Goal: Information Seeking & Learning: Compare options

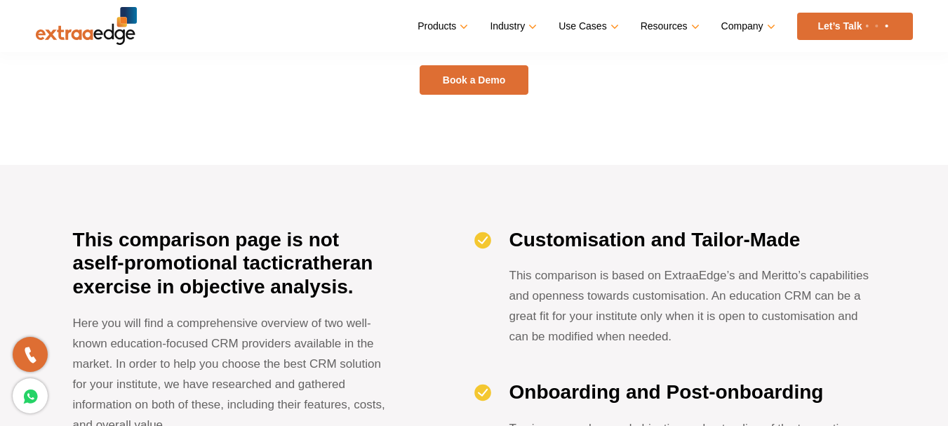
scroll to position [351, 0]
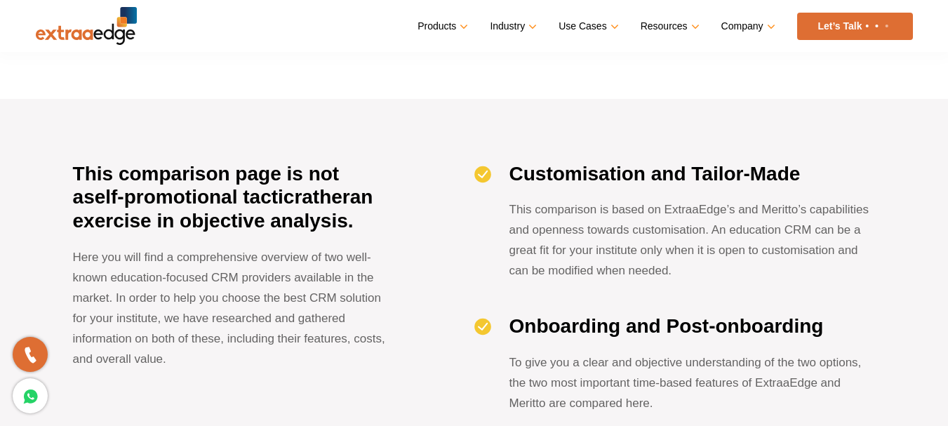
click at [168, 218] on b "an exercise in objective analysis." at bounding box center [223, 209] width 300 height 46
click at [300, 223] on b "an exercise in objective analysis." at bounding box center [223, 209] width 300 height 46
click at [387, 209] on h3 "This comparison page is not a self-promotional tactic rather an exercise in obj…" at bounding box center [233, 197] width 321 height 71
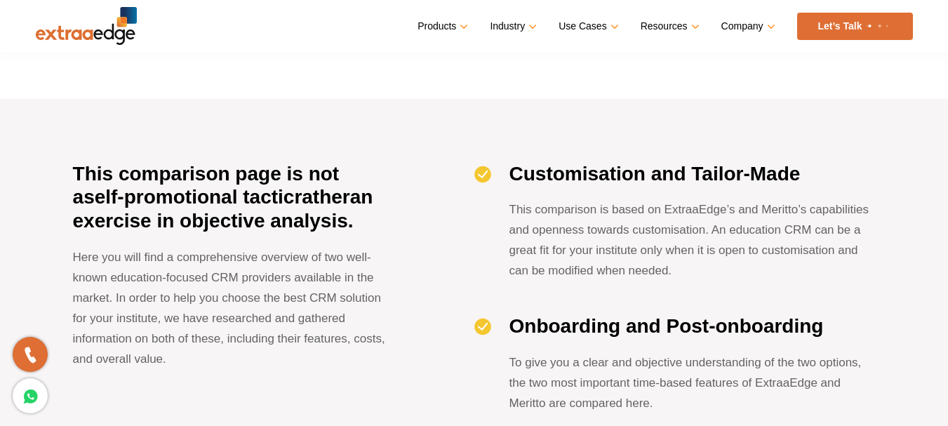
click at [582, 176] on strong "Customisation and Tailor-Made" at bounding box center [654, 174] width 291 height 22
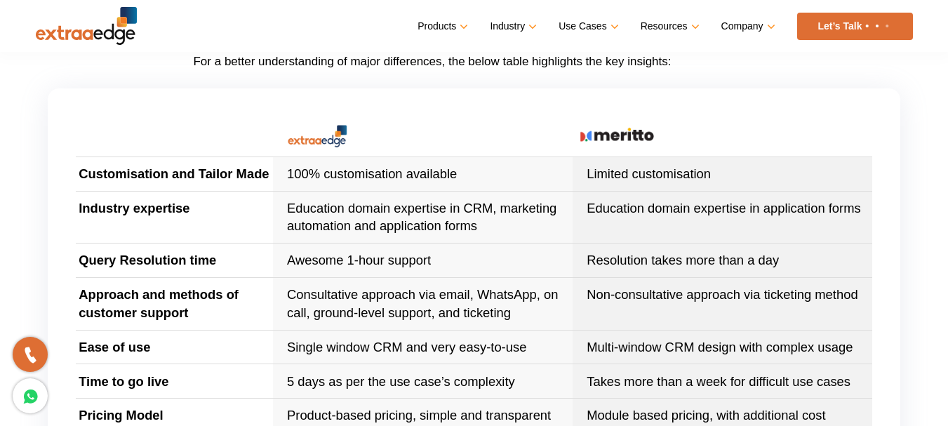
scroll to position [1193, 0]
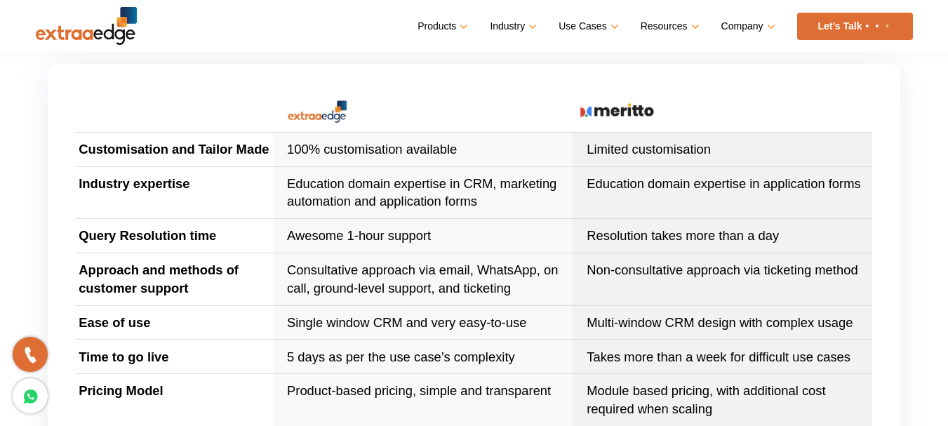
click at [352, 189] on p "Education domain expertise in CRM, marketing automation and application forms" at bounding box center [428, 193] width 283 height 36
click at [425, 187] on p "Education domain expertise in CRM, marketing automation and application forms" at bounding box center [428, 193] width 283 height 36
click at [528, 187] on p "Education domain expertise in CRM, marketing automation and application forms" at bounding box center [428, 193] width 283 height 36
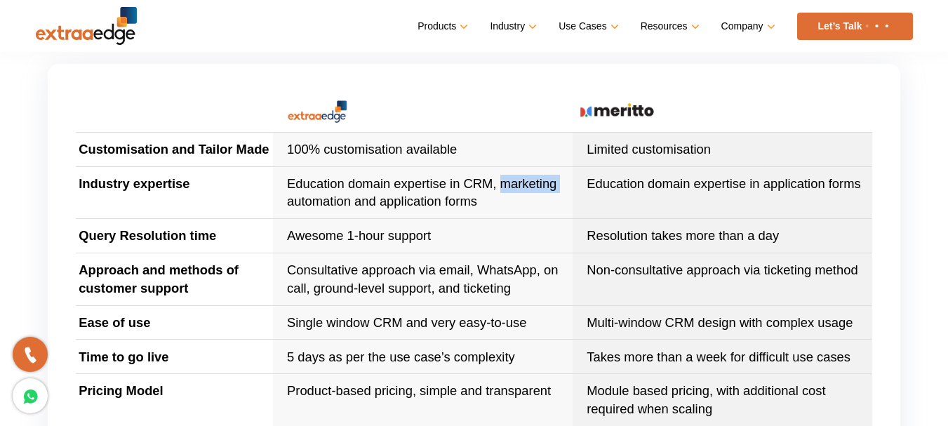
click at [528, 187] on p "Education domain expertise in CRM, marketing automation and application forms" at bounding box center [428, 193] width 283 height 36
click at [649, 186] on p "Education domain expertise in application forms" at bounding box center [728, 184] width 283 height 18
click at [717, 186] on p "Education domain expertise in application forms" at bounding box center [728, 184] width 283 height 18
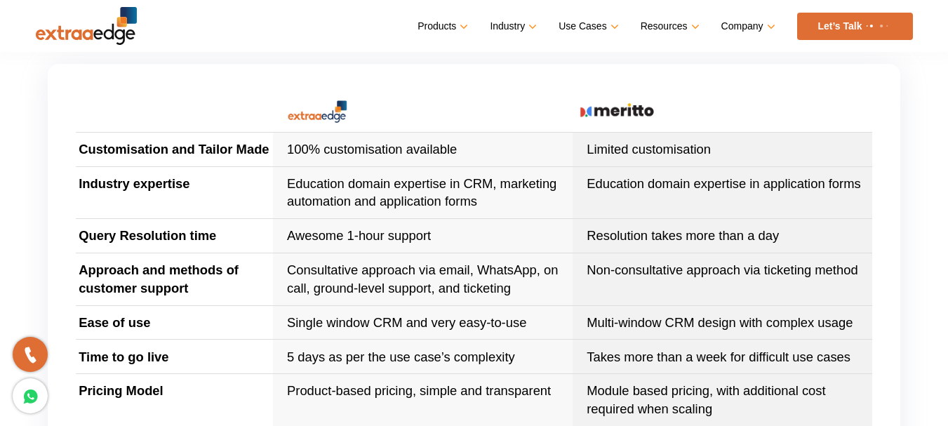
click at [775, 186] on p "Education domain expertise in application forms" at bounding box center [728, 184] width 283 height 18
click at [607, 192] on p "Education domain expertise in application forms" at bounding box center [728, 184] width 283 height 18
click at [426, 201] on p "Education domain expertise in CRM, marketing automation and application forms" at bounding box center [428, 193] width 283 height 36
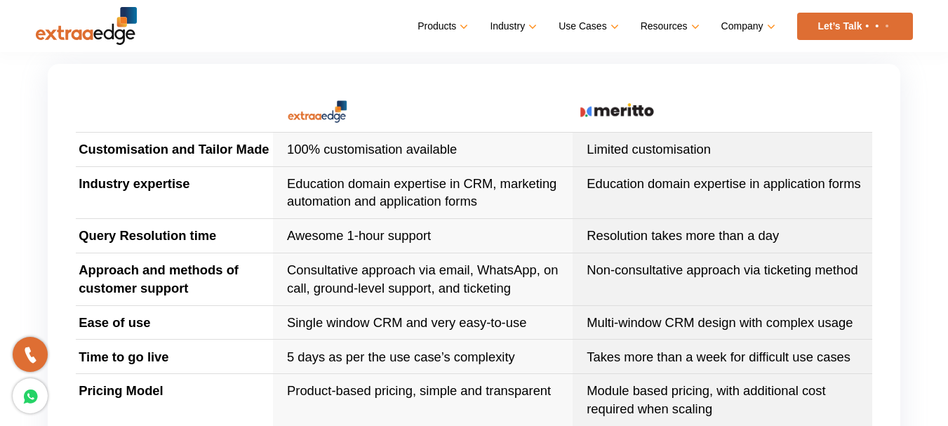
click at [481, 201] on p "Education domain expertise in CRM, marketing automation and application forms" at bounding box center [428, 193] width 283 height 36
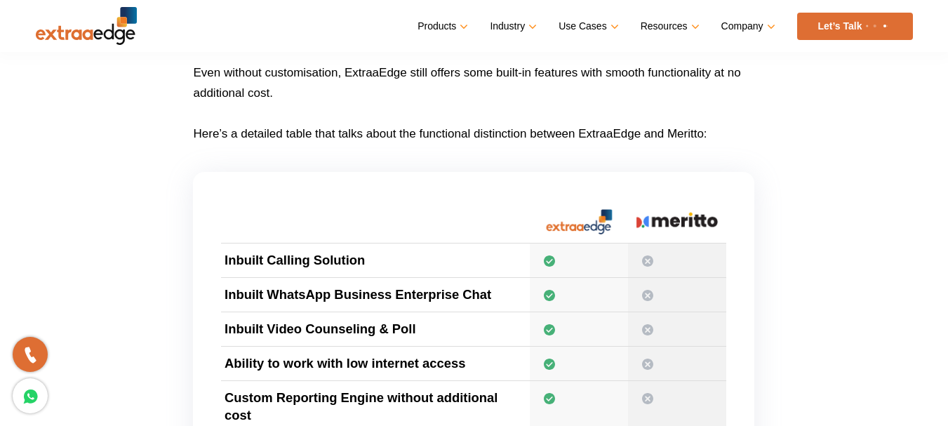
scroll to position [2246, 0]
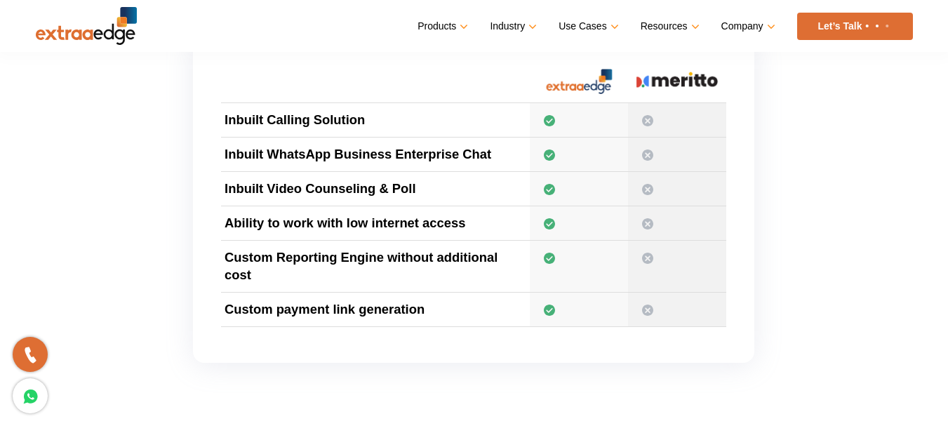
click at [314, 121] on td "Inbuilt Calling Solution" at bounding box center [375, 120] width 308 height 34
click at [505, 102] on th at bounding box center [375, 81] width 308 height 43
